Goal: Navigation & Orientation: Find specific page/section

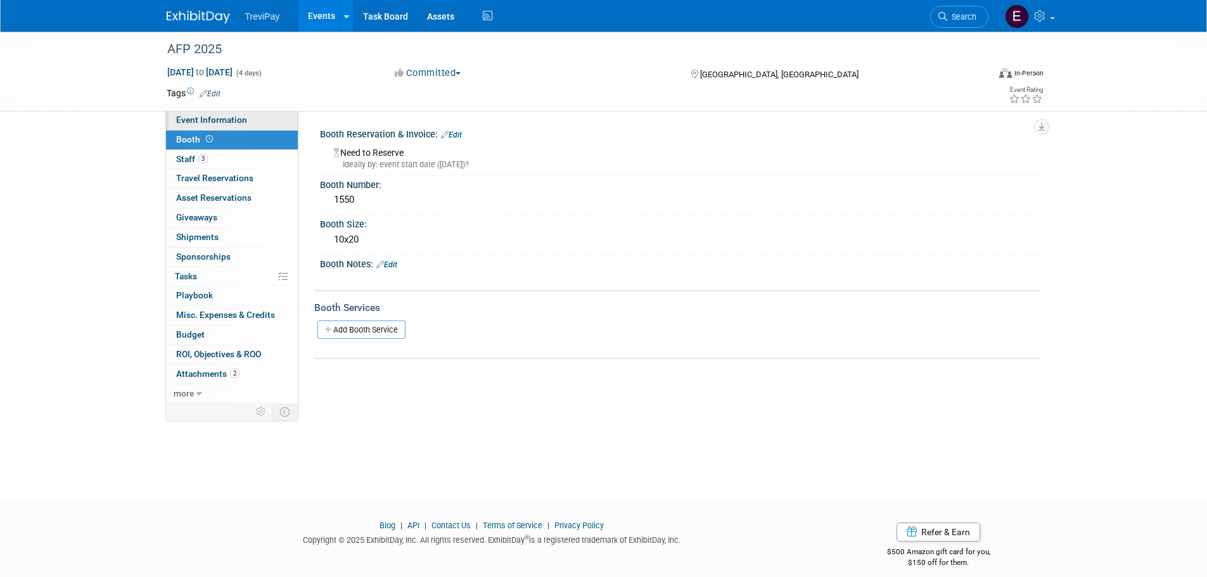
click at [233, 125] on link "Event Information" at bounding box center [232, 120] width 132 height 19
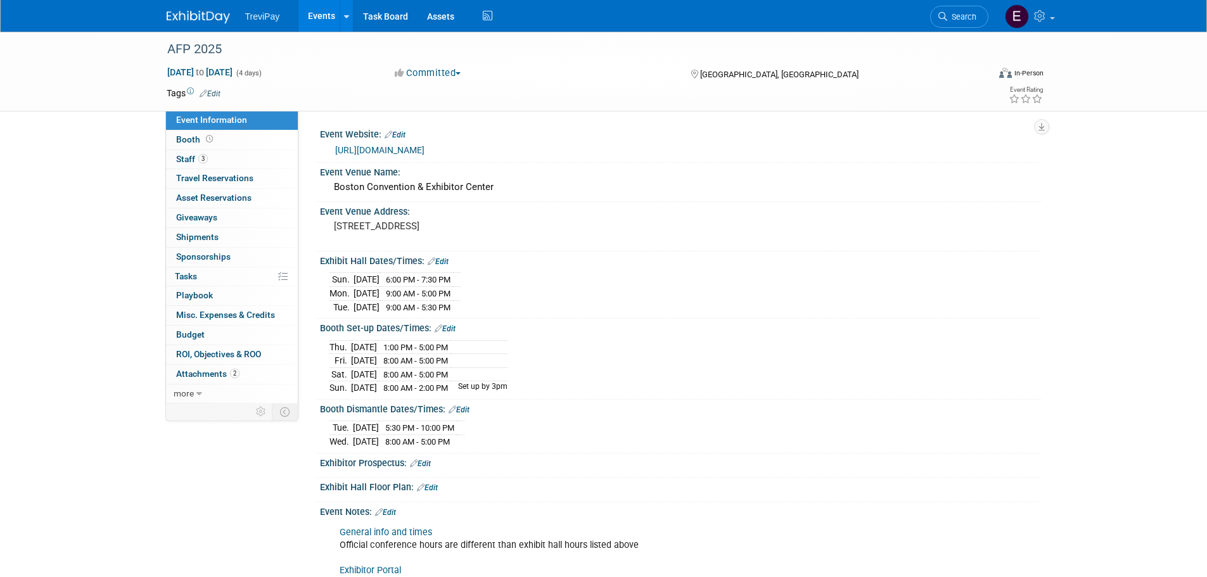
click at [183, 18] on img at bounding box center [198, 17] width 63 height 13
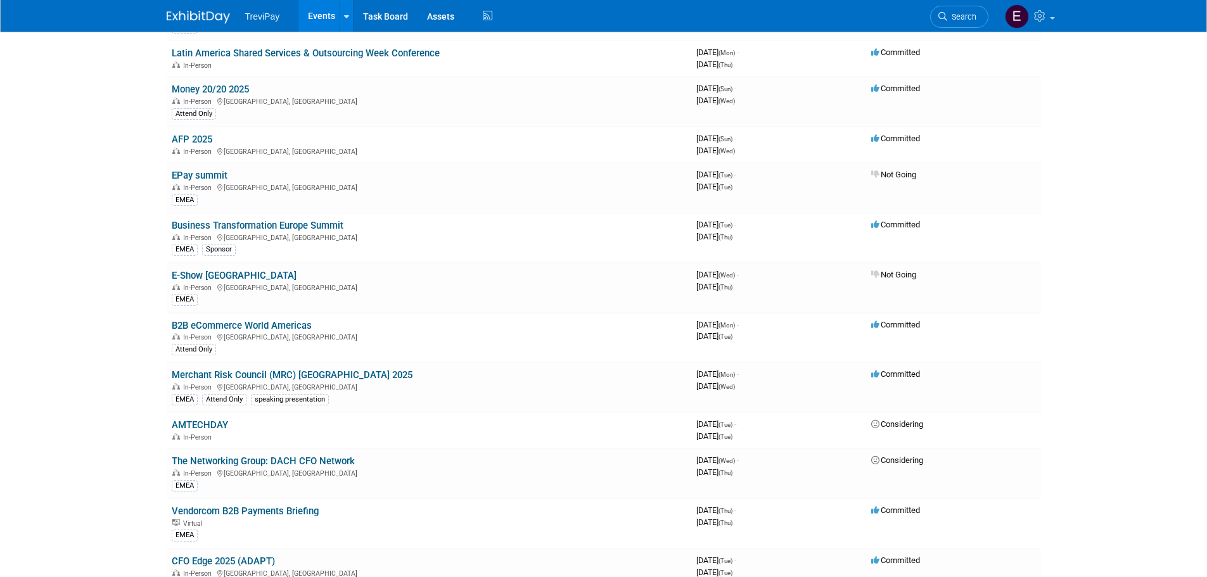
scroll to position [380, 0]
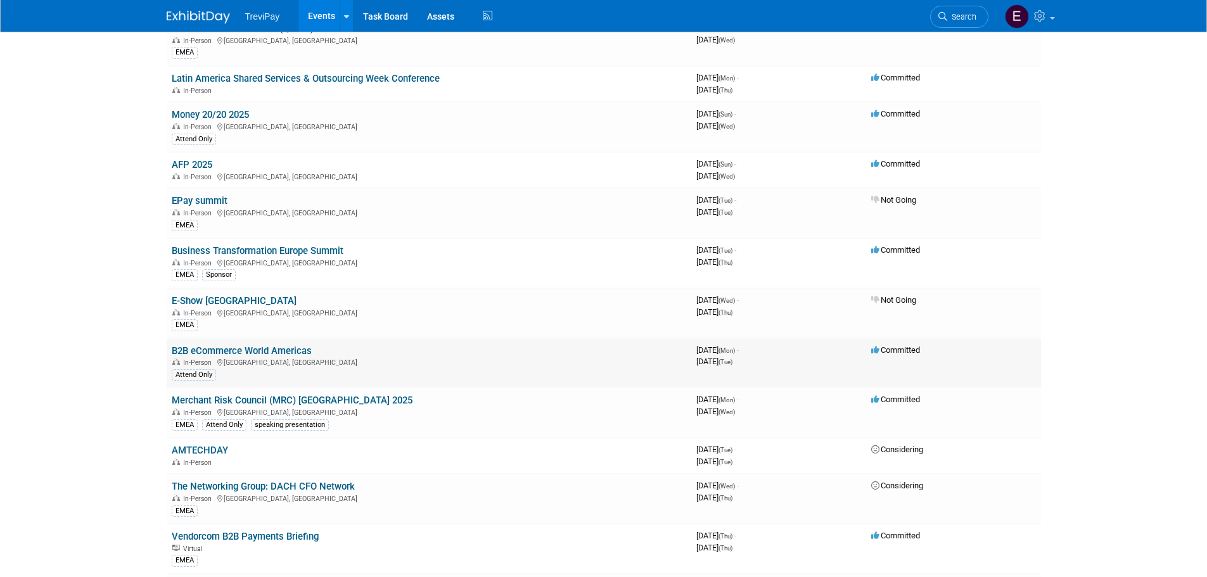
click at [312, 348] on td "B2B eCommerce World Americas In-Person Paradise Valley, AZ Attend Only" at bounding box center [429, 363] width 525 height 50
click at [309, 350] on link "B2B eCommerce World Americas" at bounding box center [242, 350] width 140 height 11
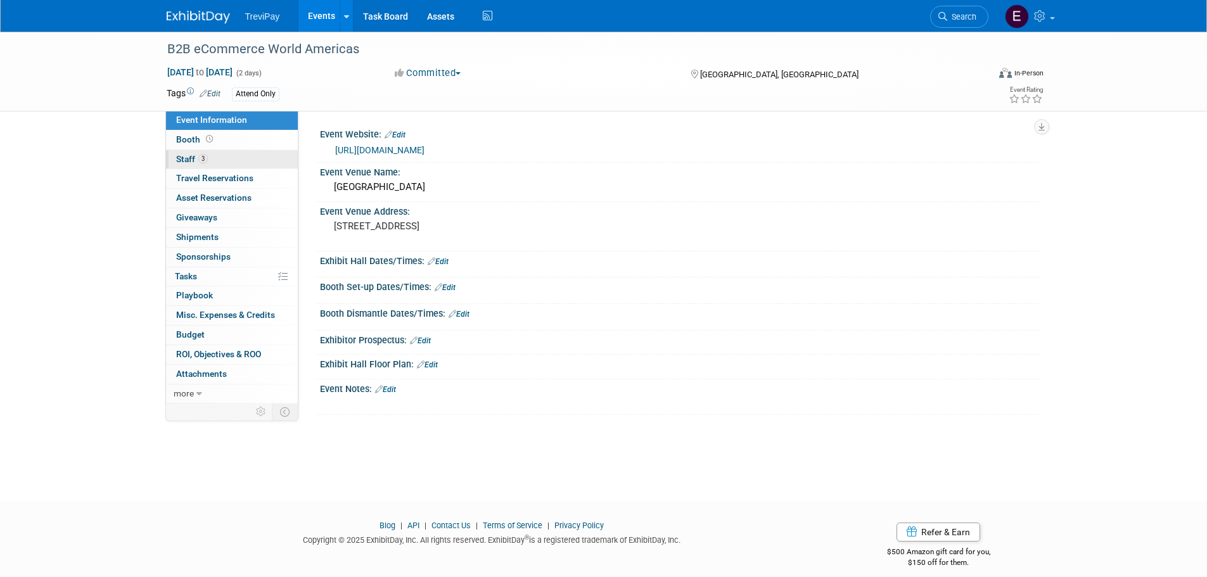
click at [253, 155] on link "3 Staff 3" at bounding box center [232, 159] width 132 height 19
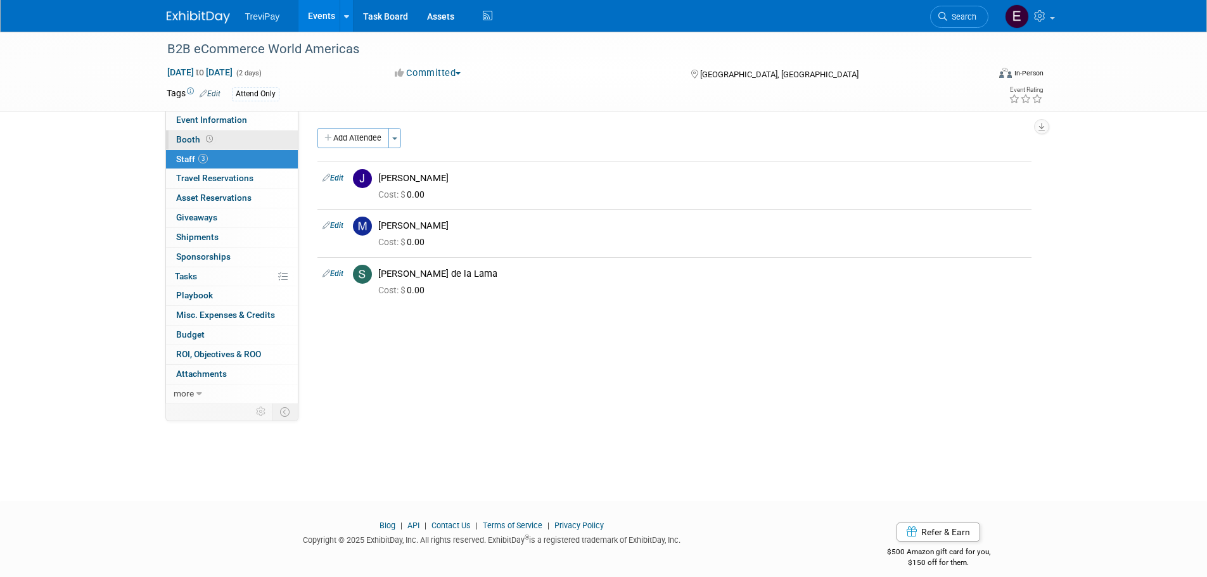
click at [253, 131] on link "Booth" at bounding box center [232, 140] width 132 height 19
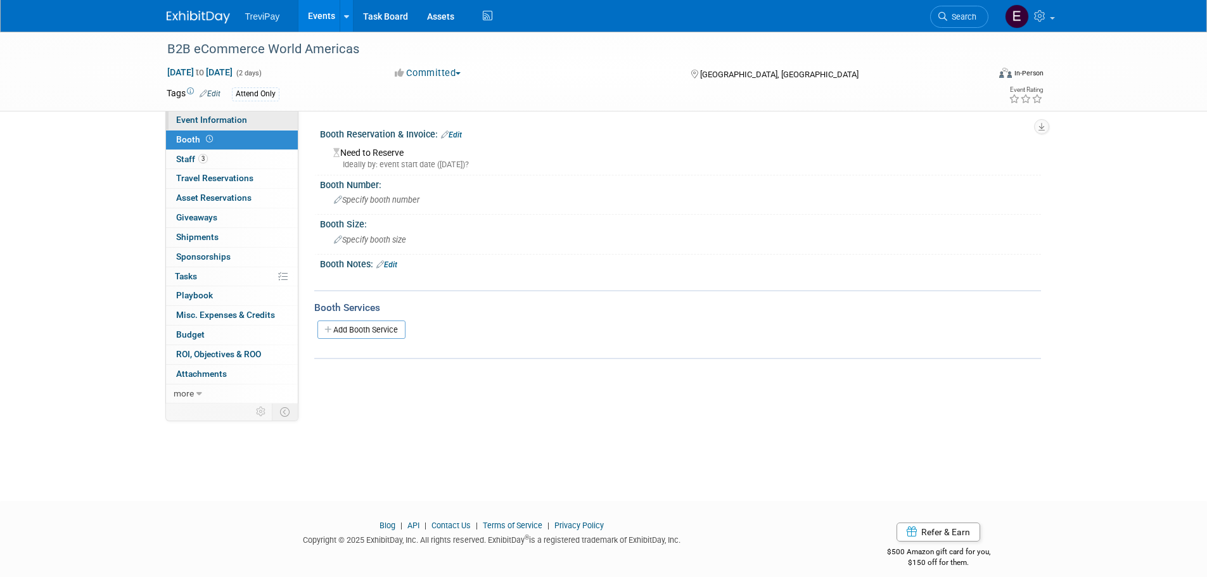
click at [253, 125] on link "Event Information" at bounding box center [232, 120] width 132 height 19
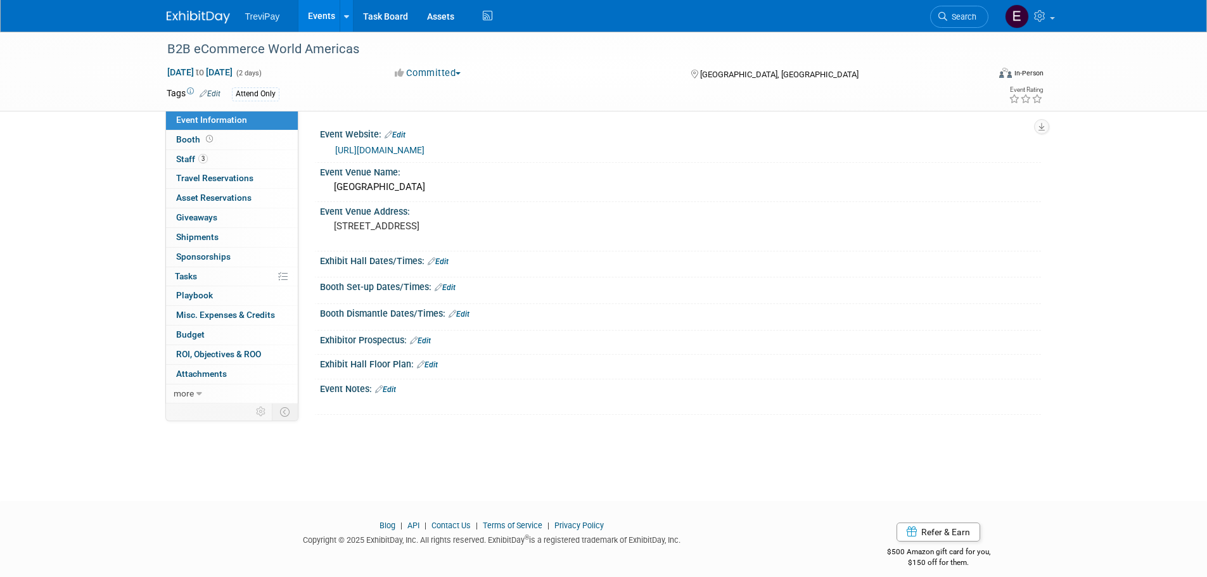
click at [259, 22] on ul "TreviPay Events Add Event Bulk Upload Events Shareable Event Boards Recently Vi…" at bounding box center [370, 16] width 251 height 32
click at [195, 19] on img at bounding box center [198, 17] width 63 height 13
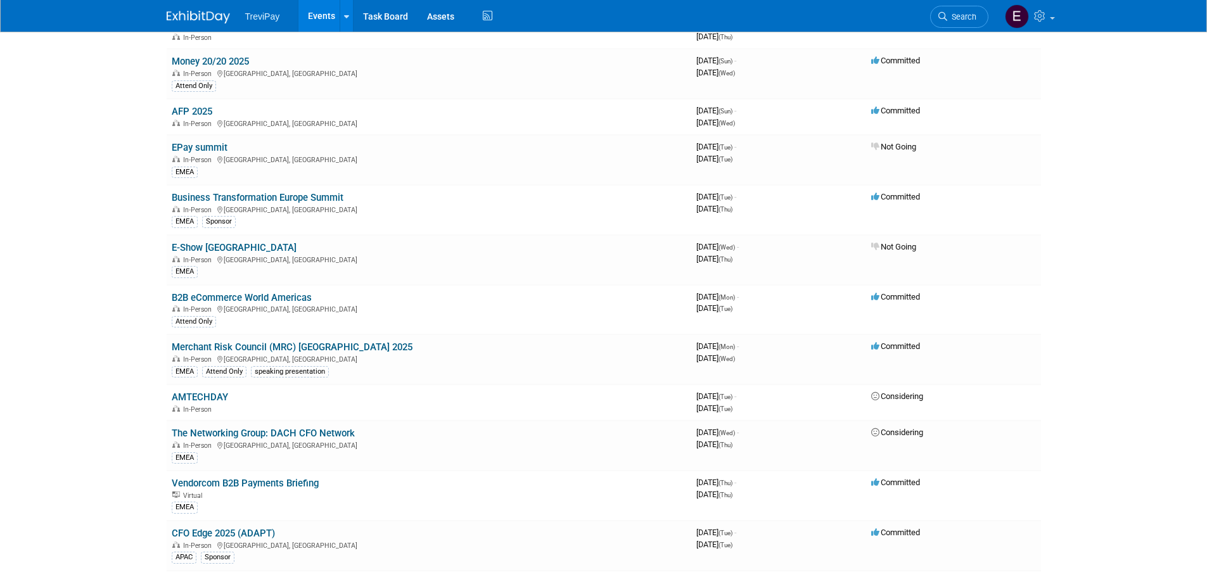
scroll to position [444, 0]
